Goal: Task Accomplishment & Management: Complete application form

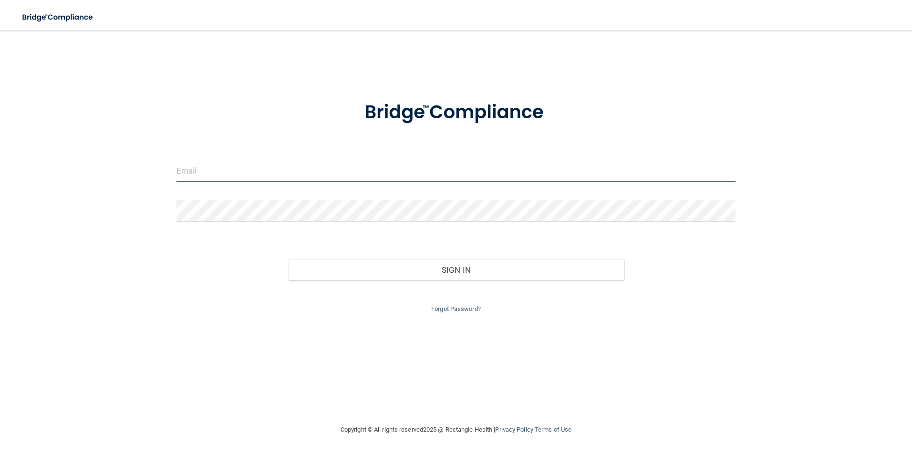
click at [268, 177] on input "email" at bounding box center [455, 170] width 559 height 21
type input "[EMAIL_ADDRESS][DOMAIN_NAME]"
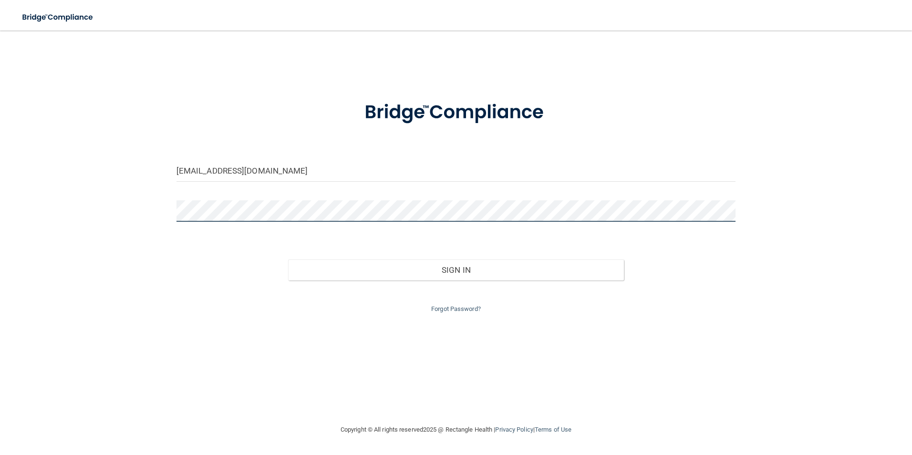
click at [288, 259] on button "Sign In" at bounding box center [456, 269] width 336 height 21
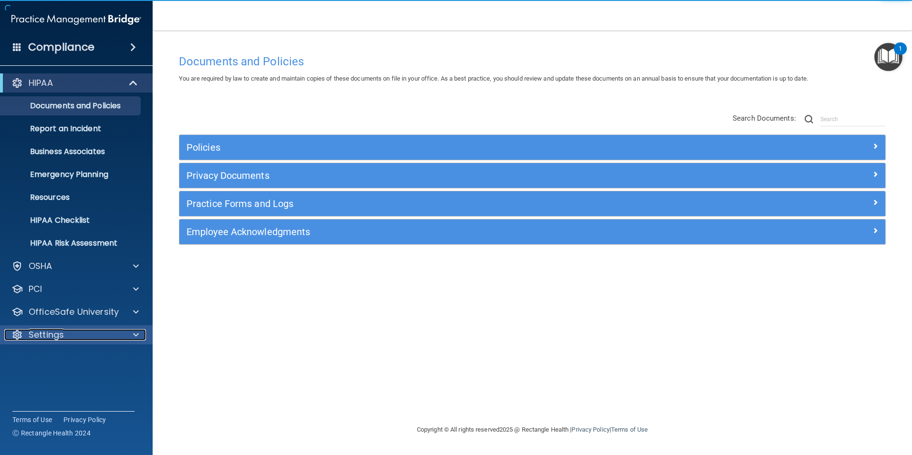
click at [60, 331] on p "Settings" at bounding box center [46, 334] width 35 height 11
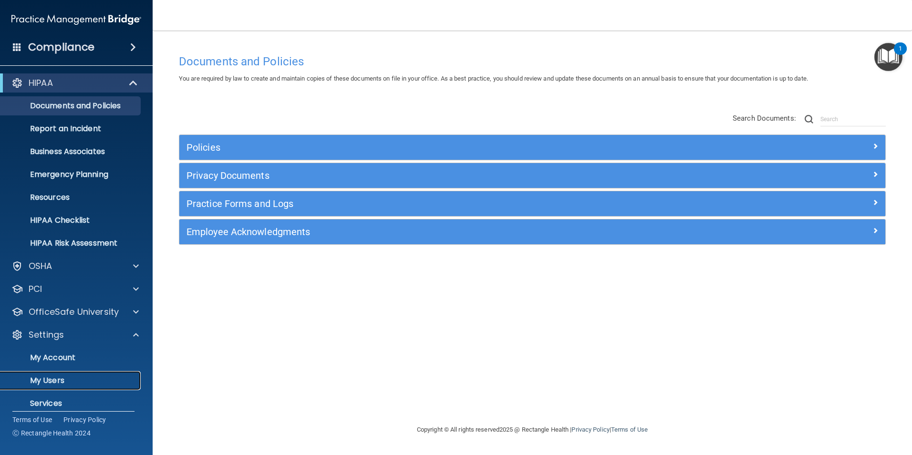
click at [61, 381] on p "My Users" at bounding box center [71, 381] width 130 height 10
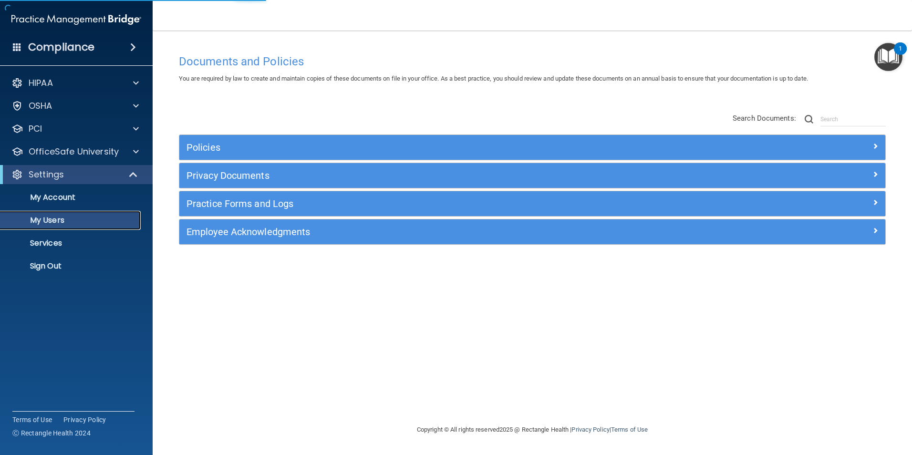
select select "20"
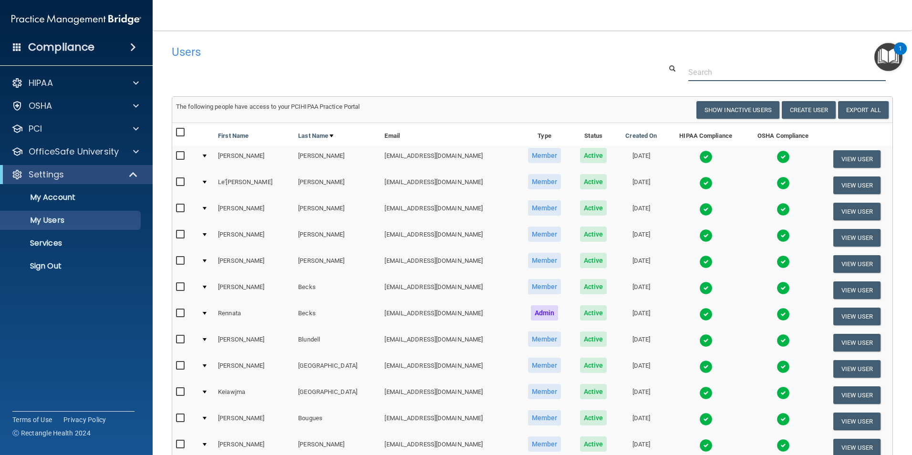
click at [796, 68] on input "text" at bounding box center [786, 72] width 197 height 18
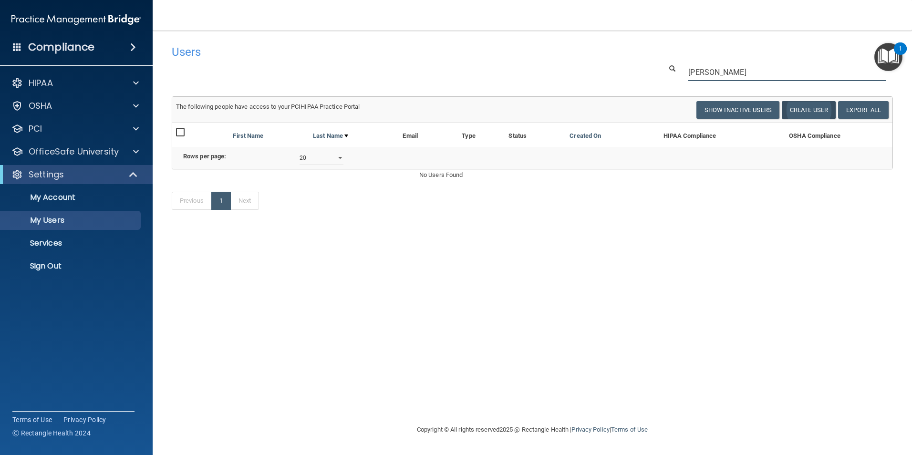
type input "[PERSON_NAME]"
click at [798, 107] on button "Create User" at bounding box center [809, 110] width 54 height 18
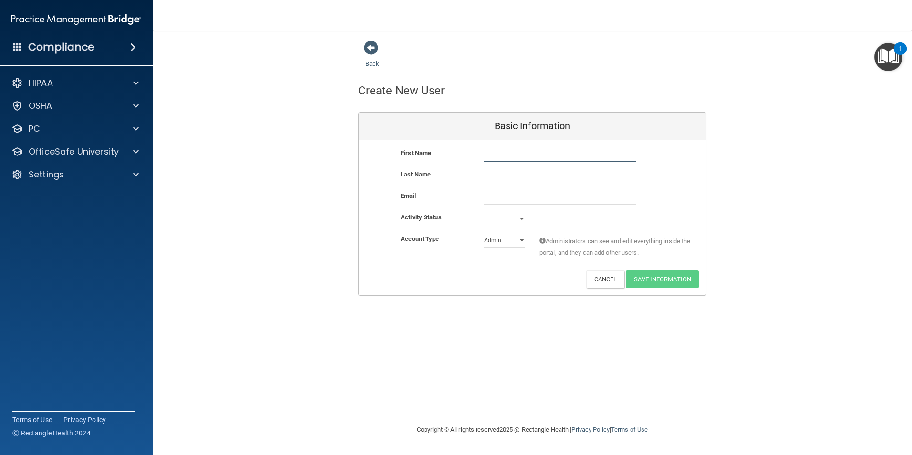
click at [616, 152] on input "text" at bounding box center [560, 154] width 152 height 14
type input "Ceara"
type input "[PERSON_NAME]"
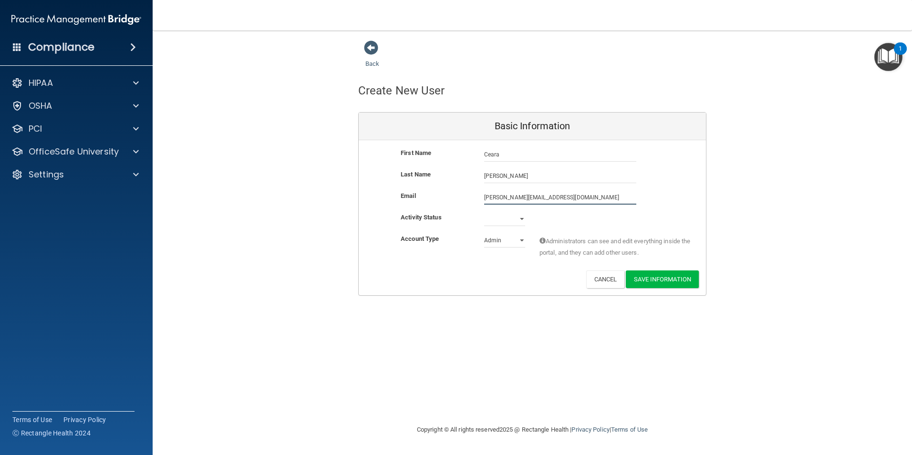
type input "[PERSON_NAME][EMAIL_ADDRESS][DOMAIN_NAME]"
click at [497, 219] on select "Active Inactive" at bounding box center [504, 219] width 41 height 14
select select "active"
click at [484, 212] on select "Active Inactive" at bounding box center [504, 219] width 41 height 14
click at [524, 242] on select "Admin Member" at bounding box center [504, 240] width 41 height 14
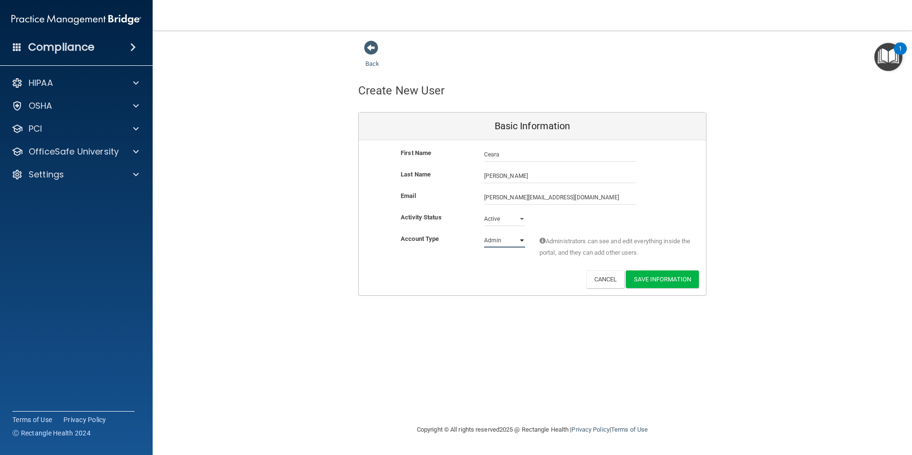
select select "practice_member"
click at [484, 233] on select "Admin Member" at bounding box center [504, 240] width 41 height 14
click at [640, 277] on button "Save Information" at bounding box center [662, 279] width 73 height 18
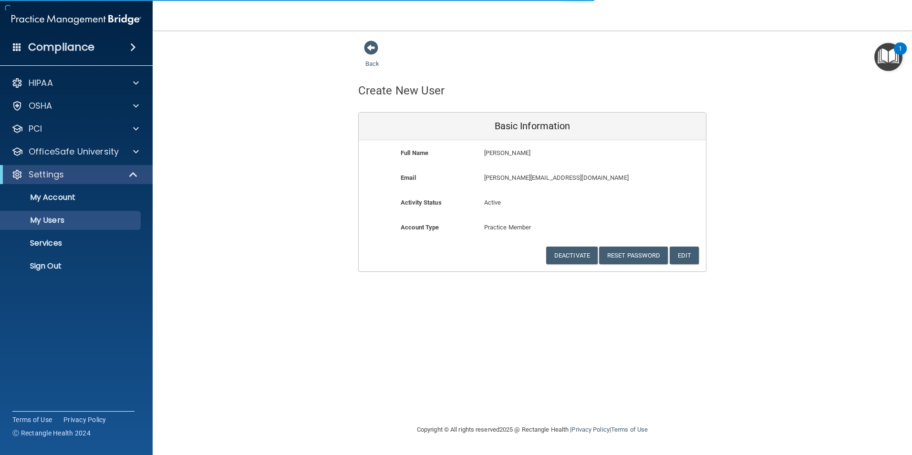
select select "20"
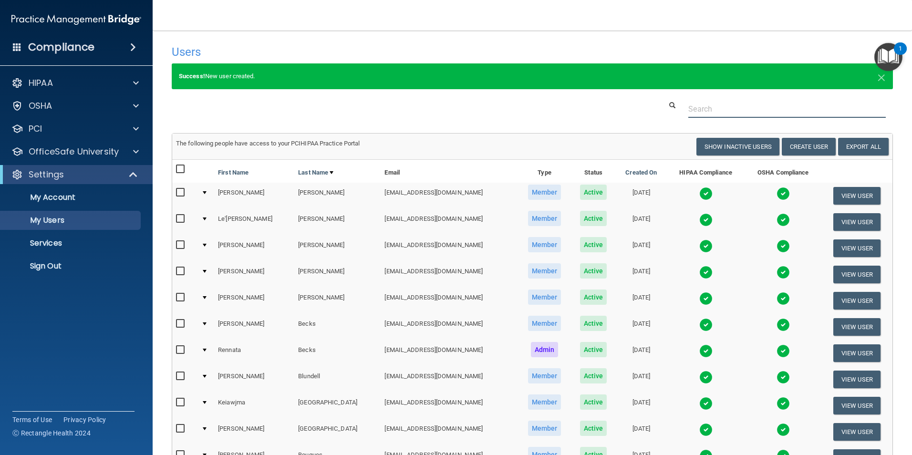
click at [724, 115] on input "text" at bounding box center [786, 109] width 197 height 18
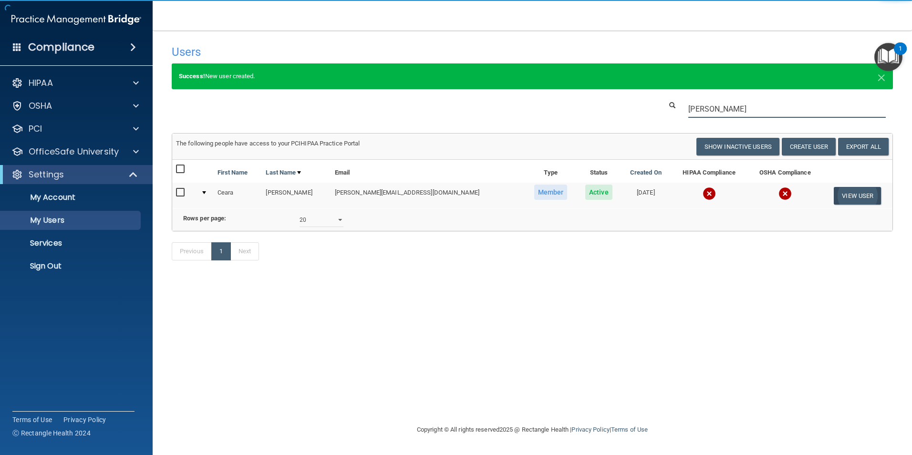
type input "[PERSON_NAME]"
click at [867, 198] on button "View User" at bounding box center [857, 196] width 47 height 18
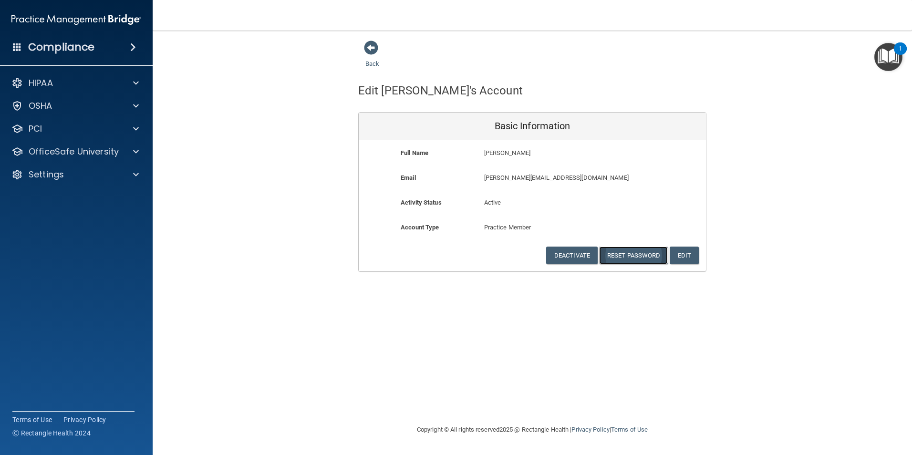
click at [628, 254] on button "Reset Password" at bounding box center [633, 256] width 69 height 18
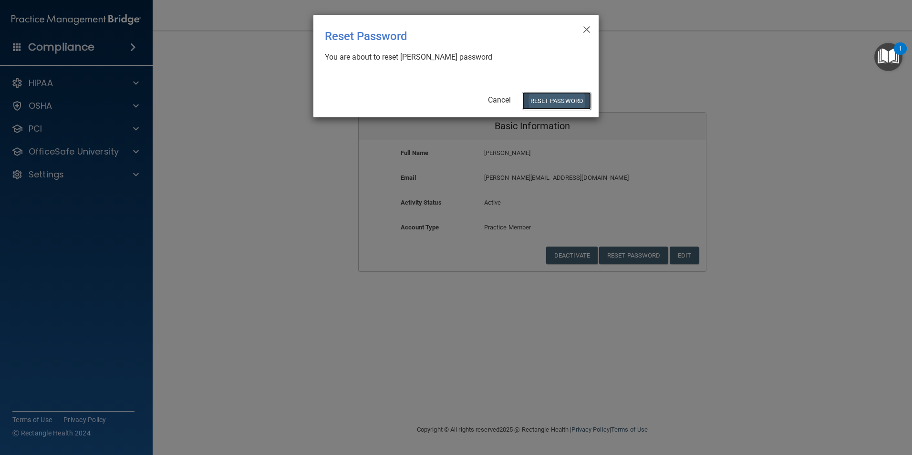
click at [564, 98] on button "Reset Password" at bounding box center [556, 101] width 69 height 18
